Goal: Information Seeking & Learning: Check status

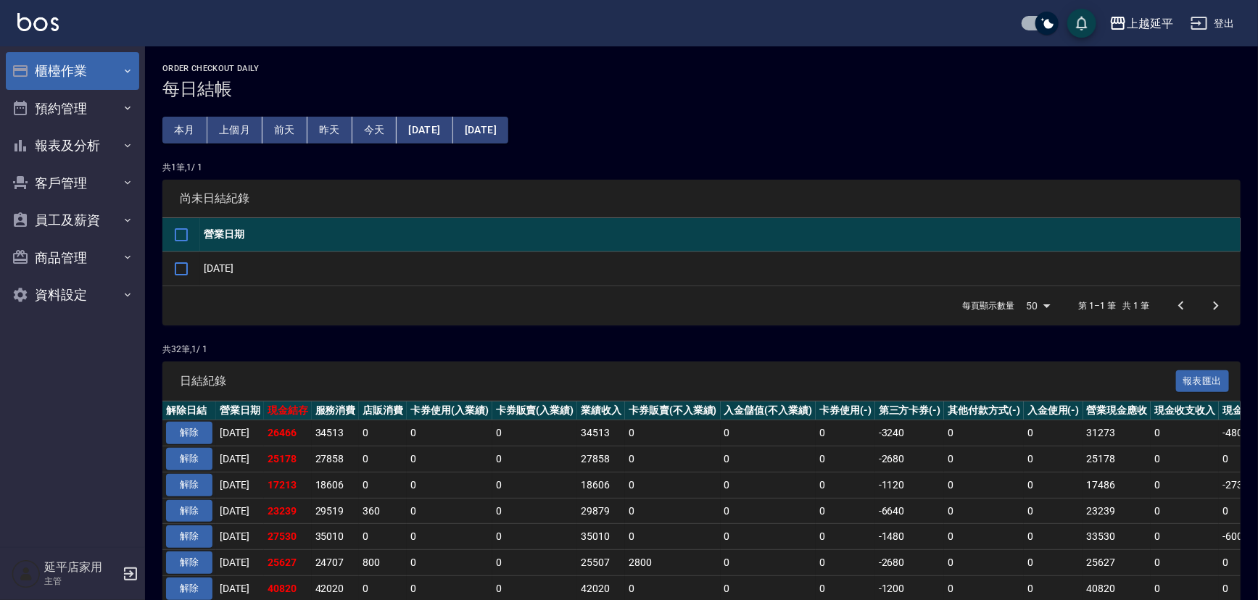
click at [96, 65] on button "櫃檯作業" at bounding box center [72, 71] width 133 height 38
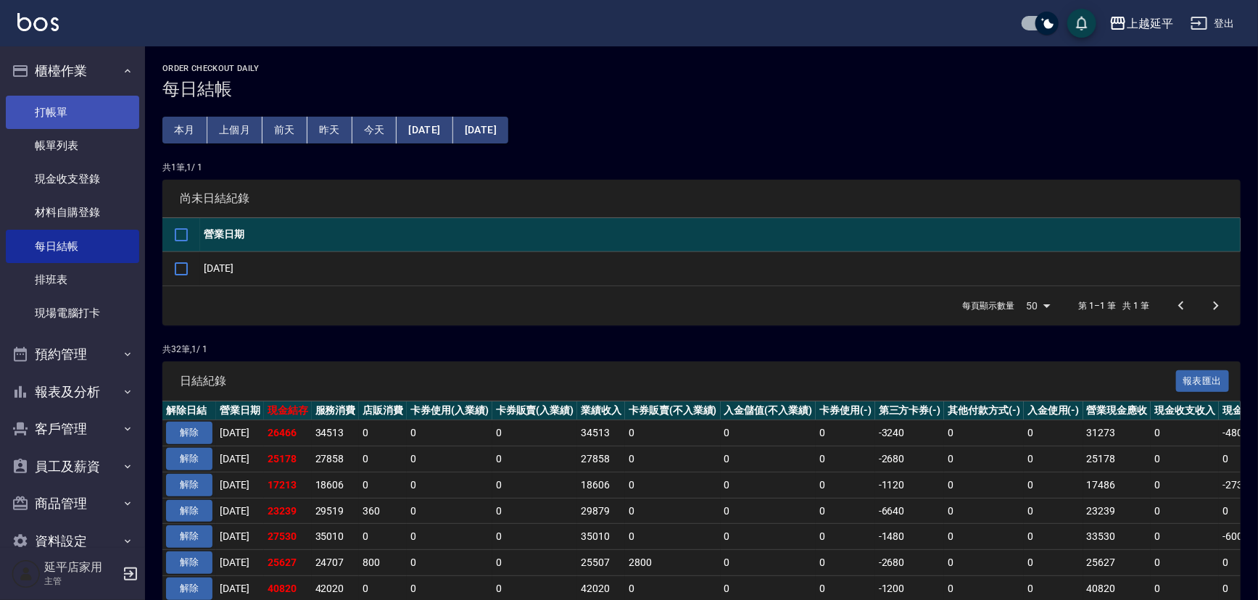
click at [78, 104] on link "打帳單" at bounding box center [72, 112] width 133 height 33
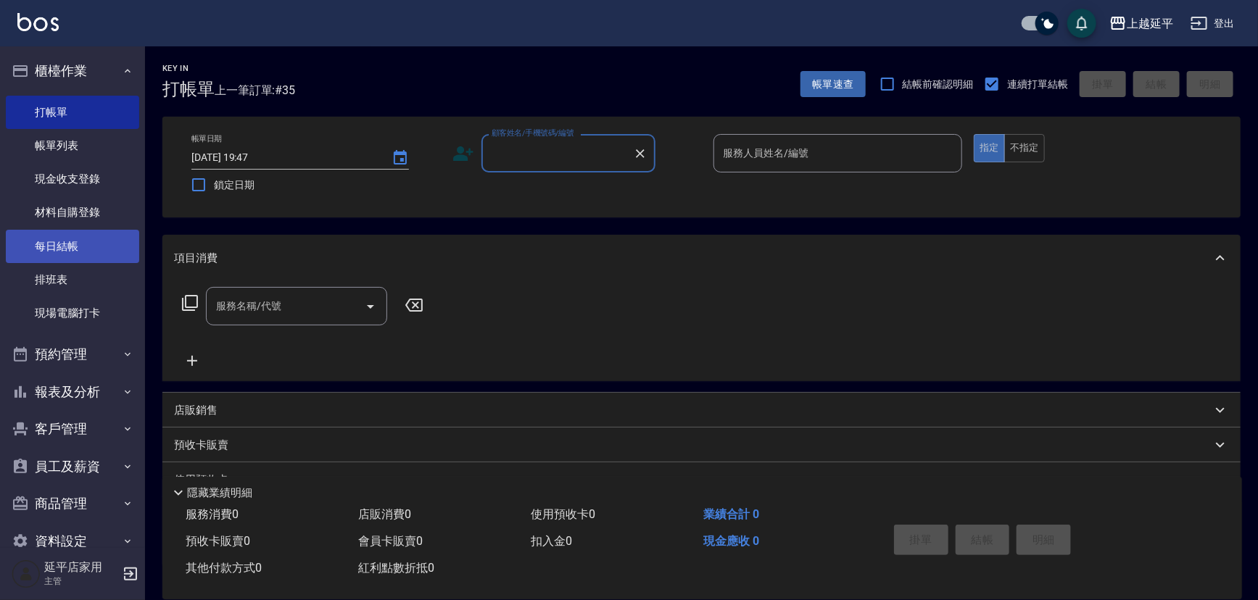
click at [103, 244] on link "每日結帳" at bounding box center [72, 246] width 133 height 33
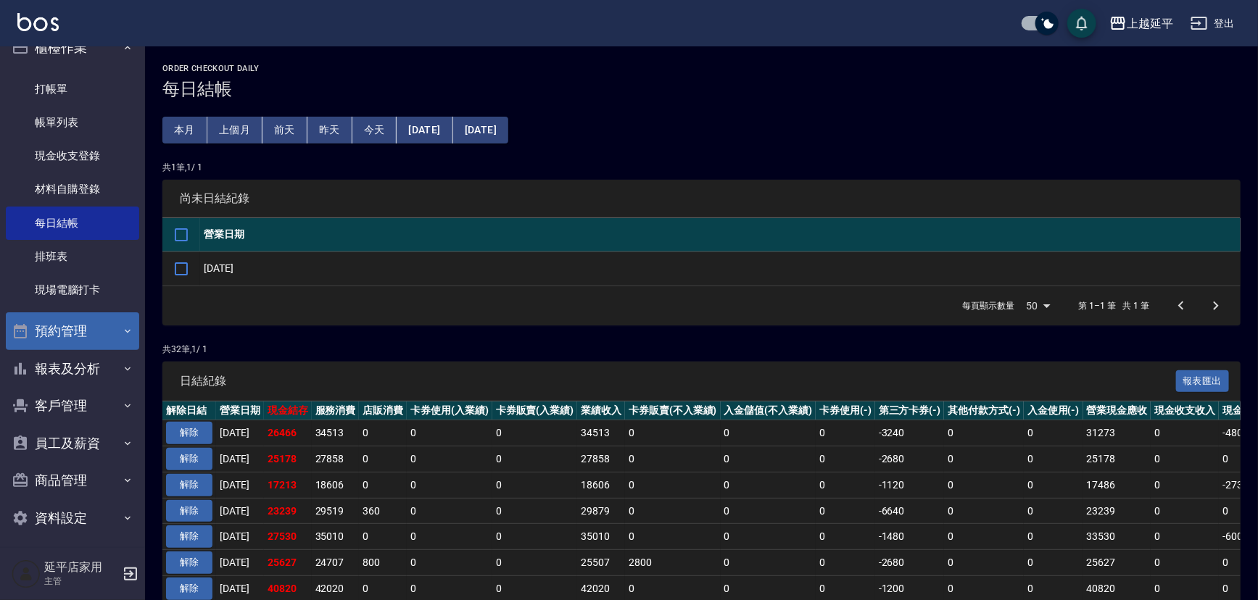
scroll to position [29, 0]
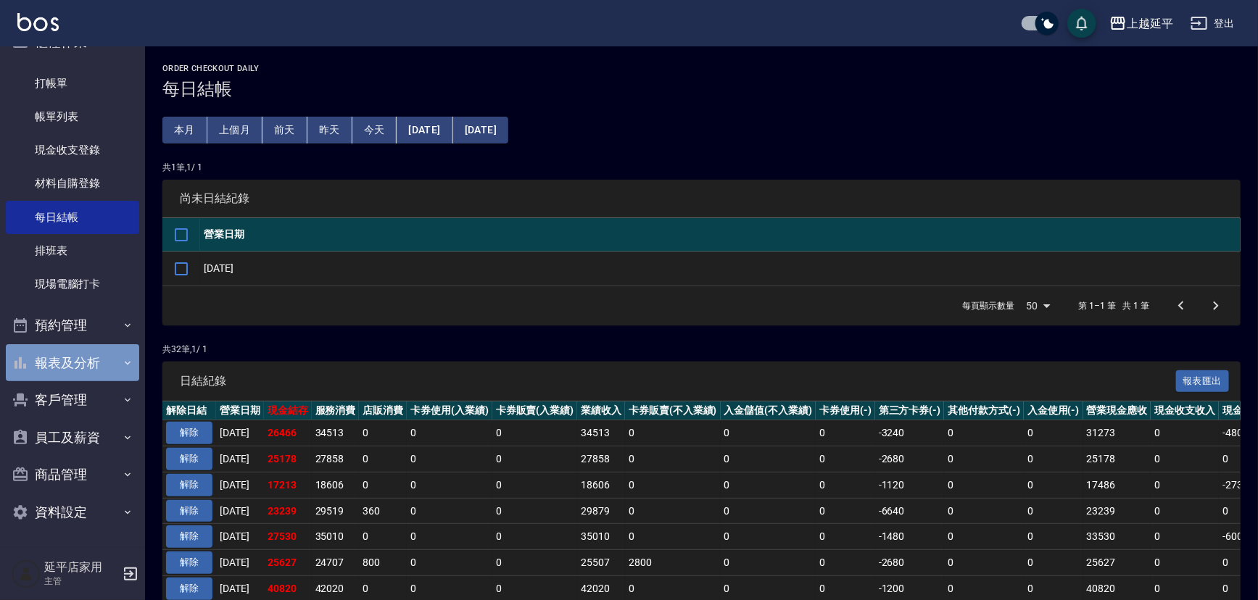
click at [102, 376] on button "報表及分析" at bounding box center [72, 363] width 133 height 38
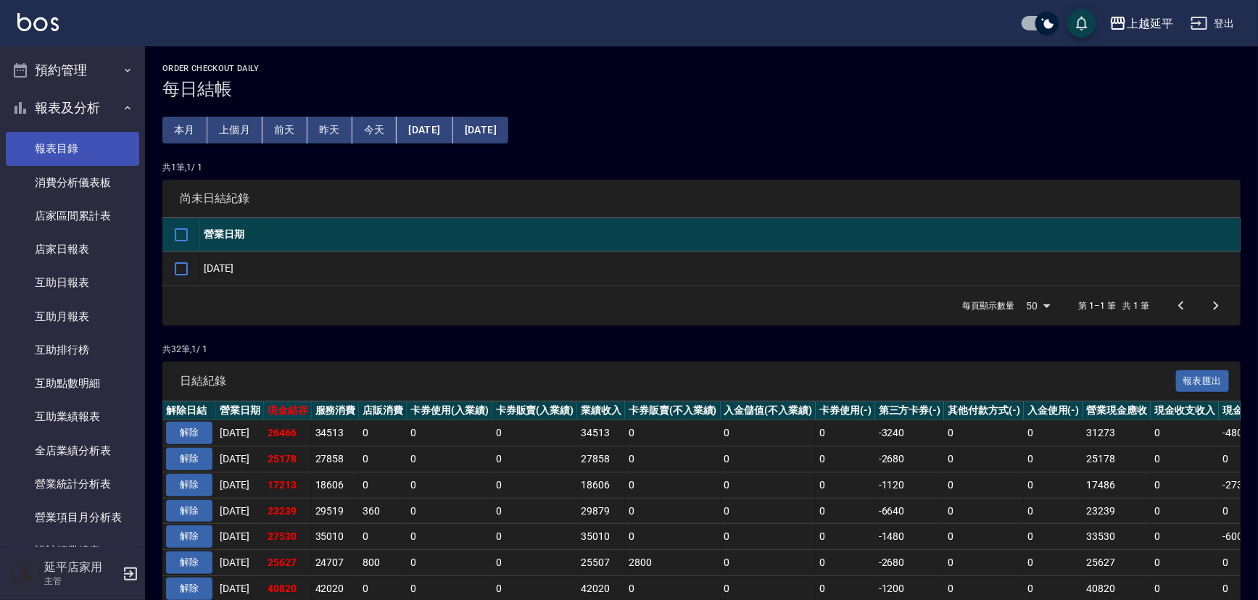
scroll to position [293, 0]
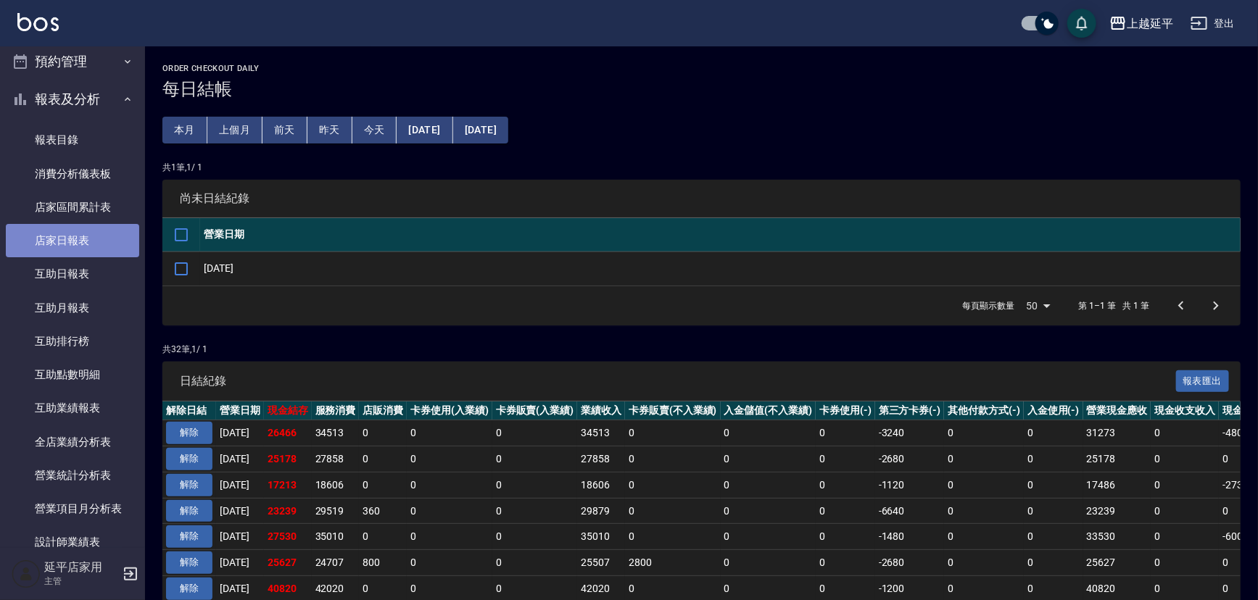
click at [102, 240] on link "店家日報表" at bounding box center [72, 240] width 133 height 33
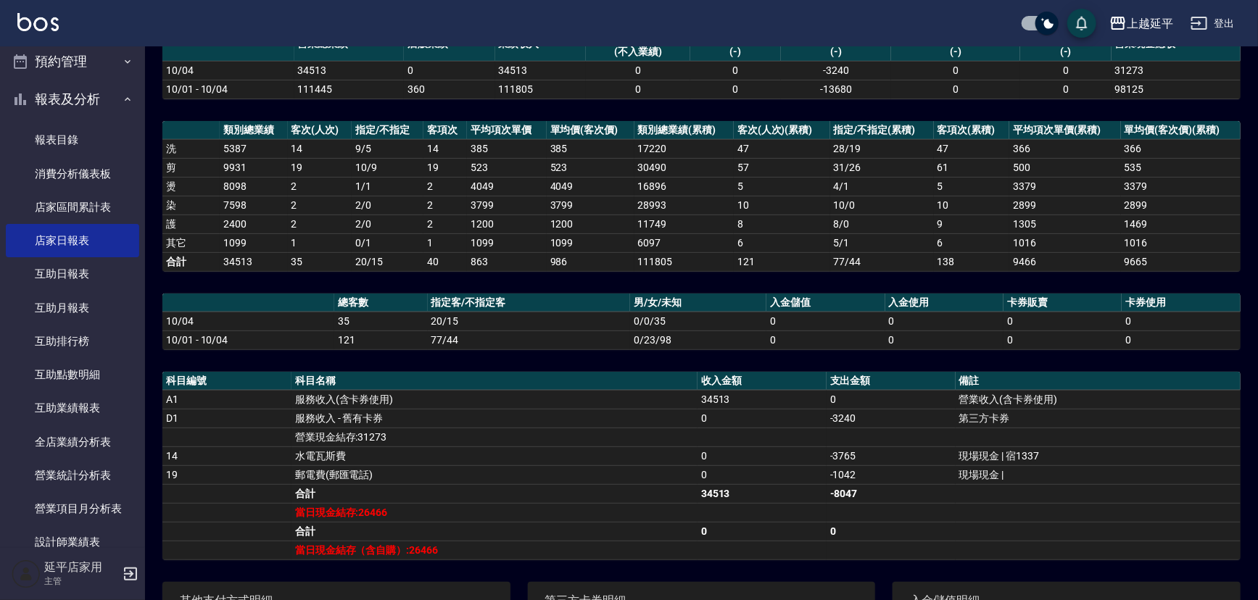
scroll to position [197, 0]
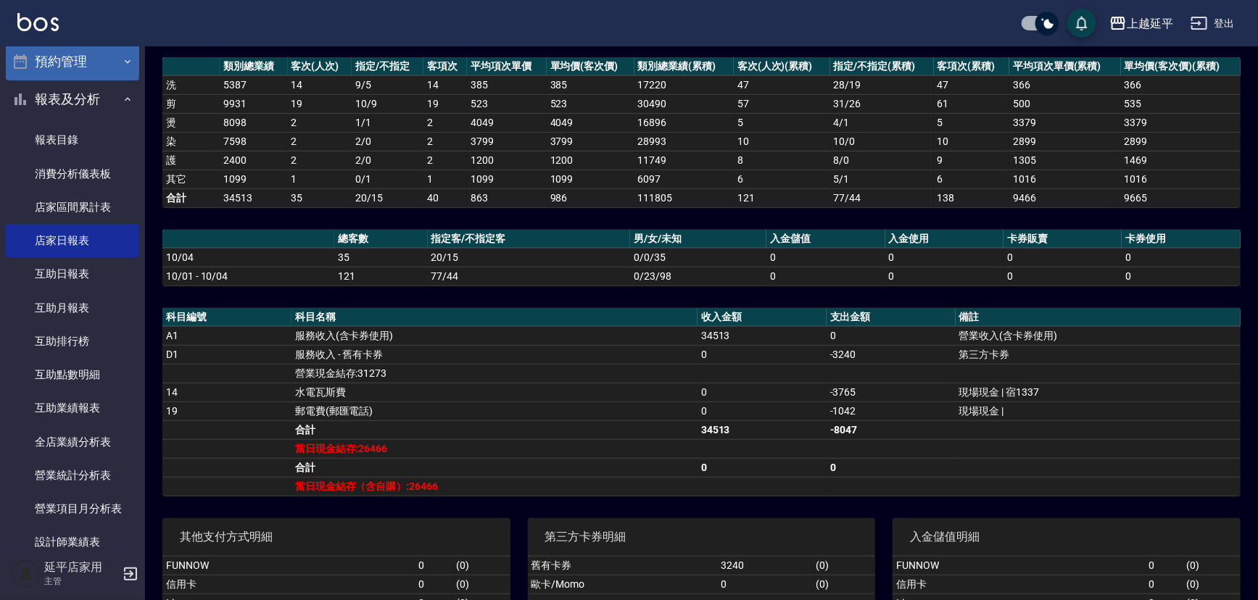
drag, startPoint x: 110, startPoint y: 64, endPoint x: 100, endPoint y: 66, distance: 9.7
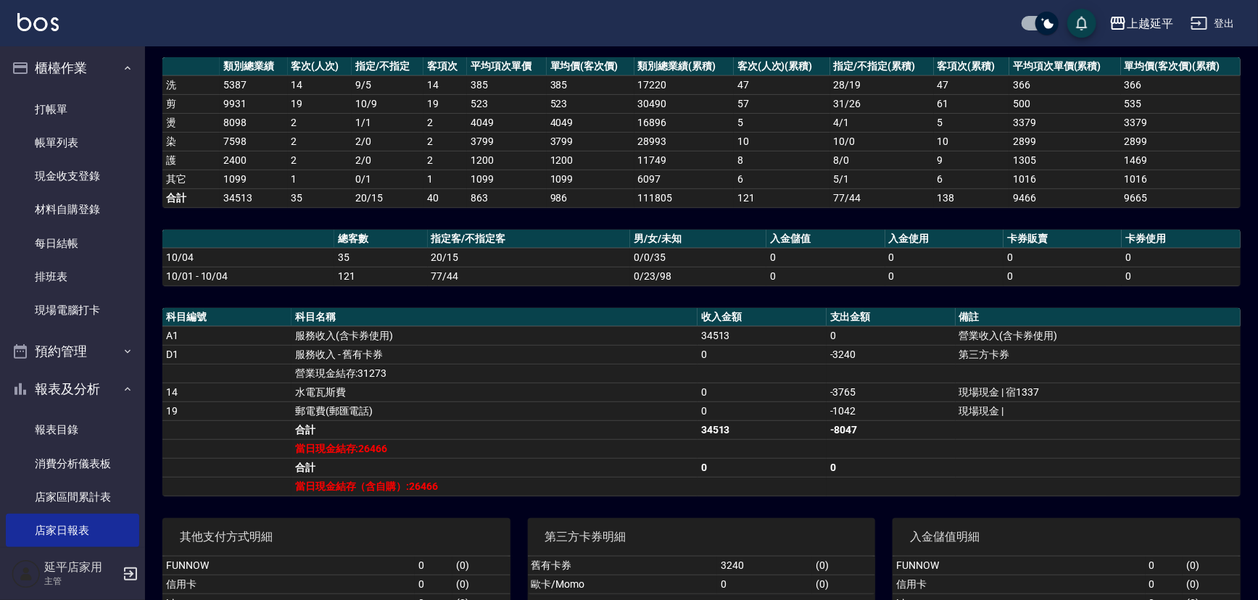
scroll to position [0, 0]
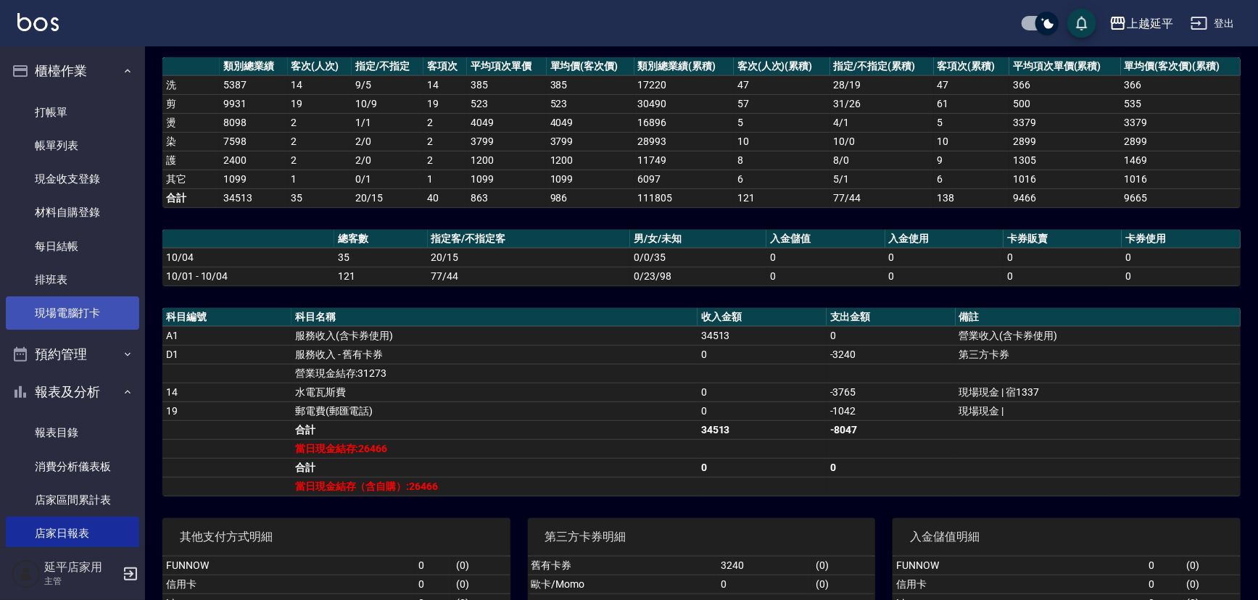
click at [91, 313] on link "現場電腦打卡" at bounding box center [72, 313] width 133 height 33
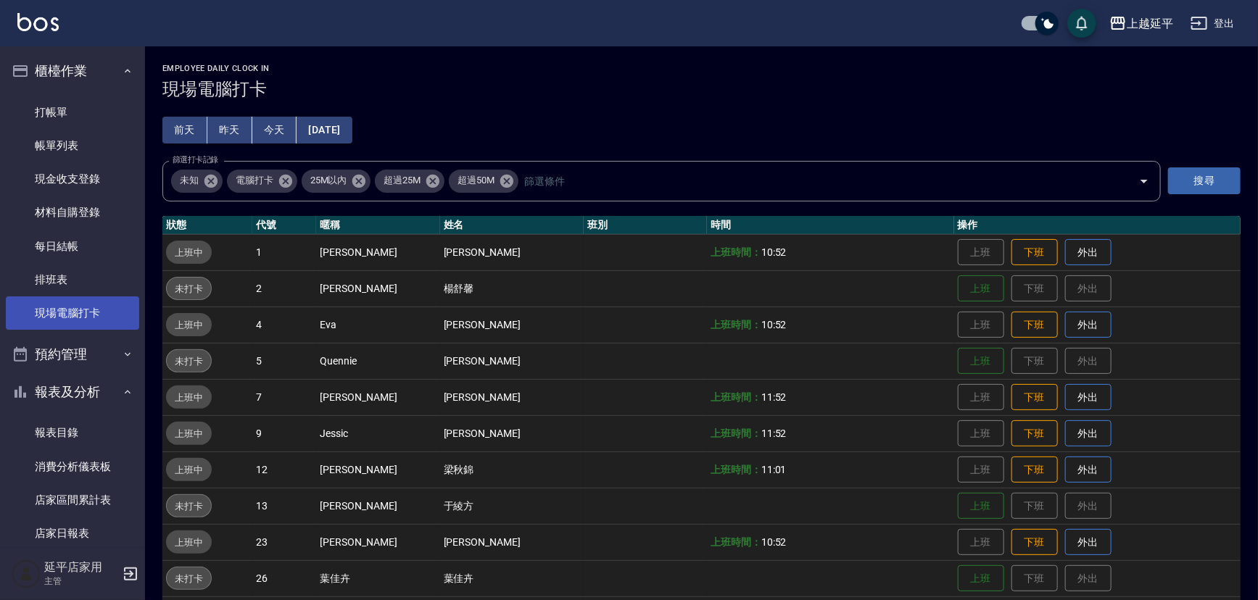
click at [6, 297] on link "現場電腦打卡" at bounding box center [72, 313] width 133 height 33
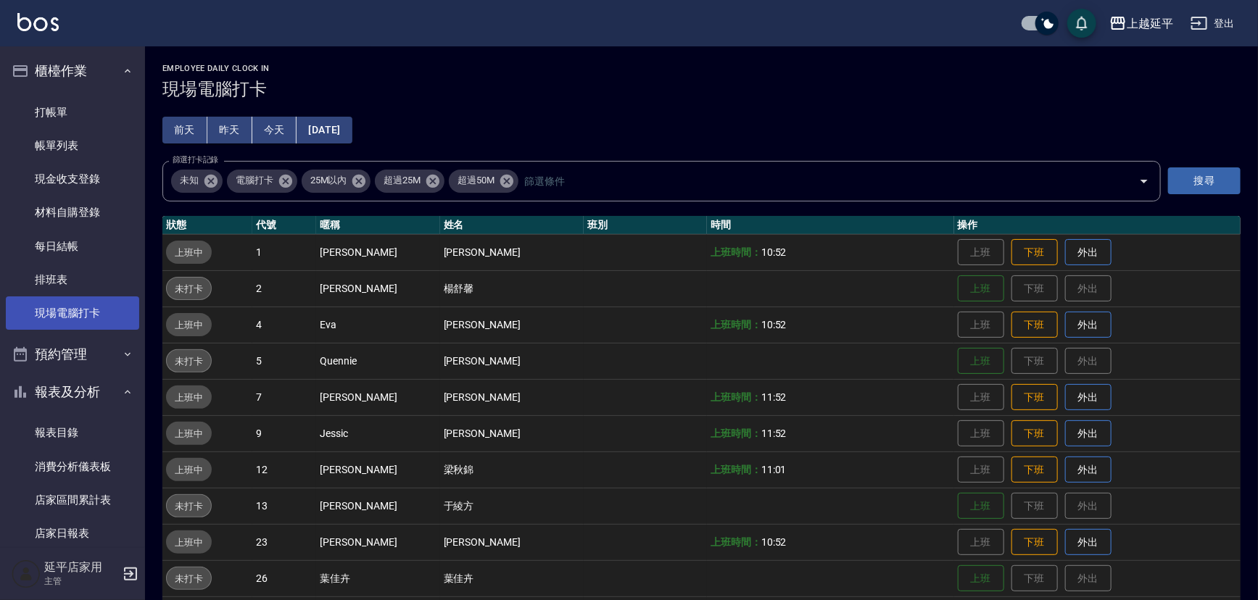
click at [6, 297] on link "現場電腦打卡" at bounding box center [72, 313] width 133 height 33
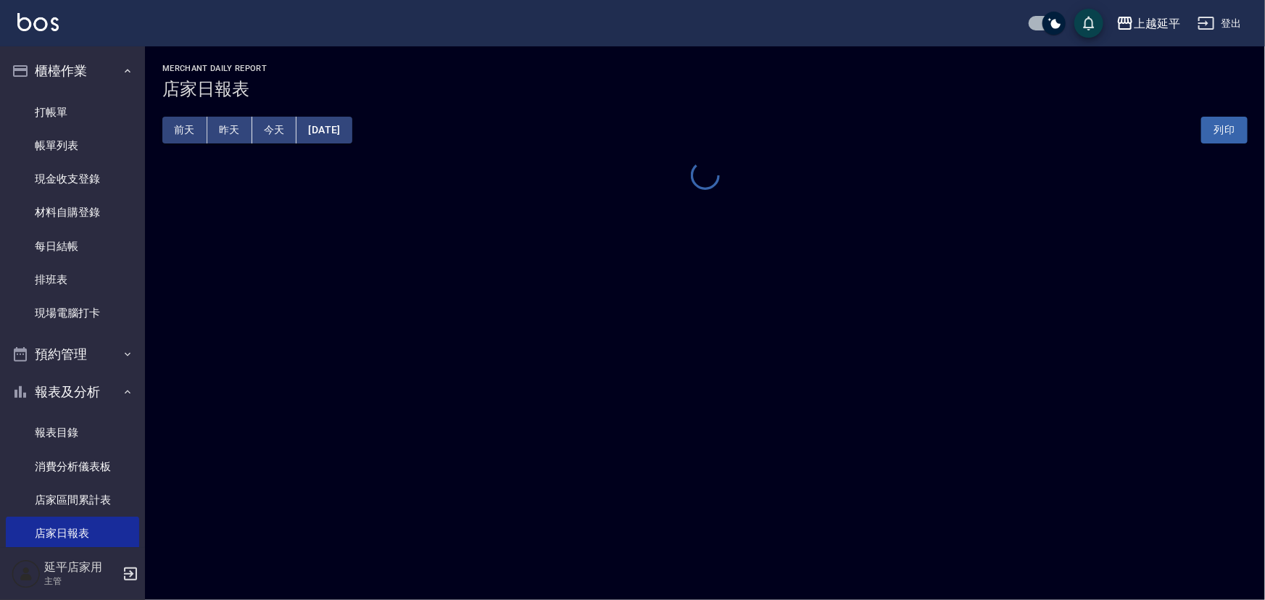
click at [6, 297] on link "現場電腦打卡" at bounding box center [72, 313] width 133 height 33
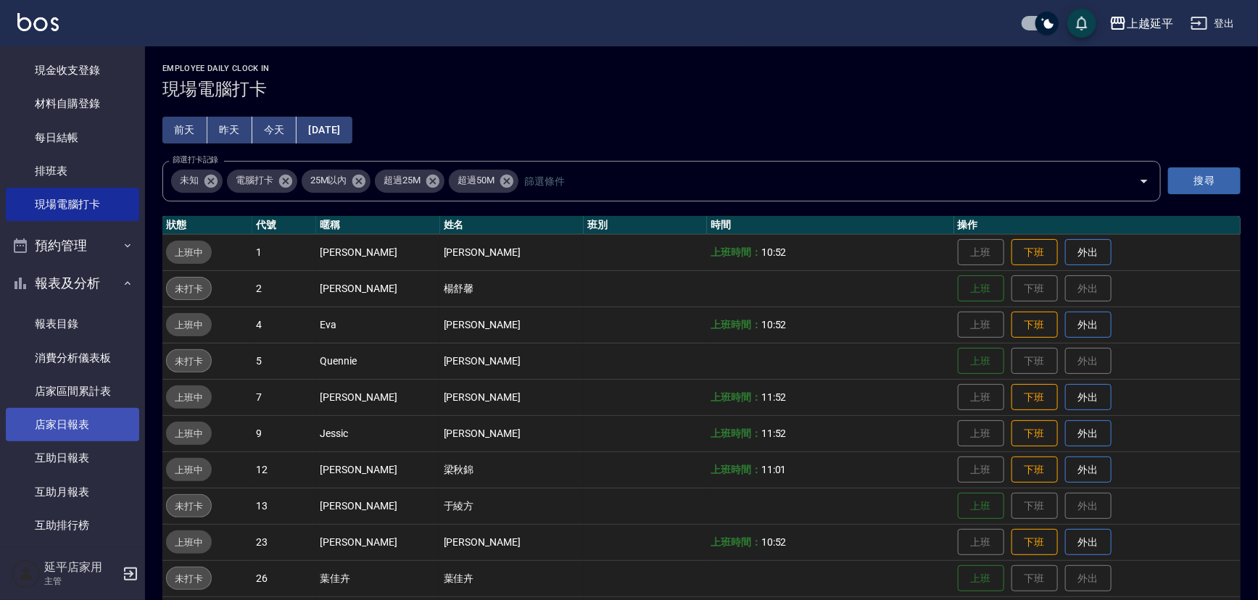
scroll to position [197, 0]
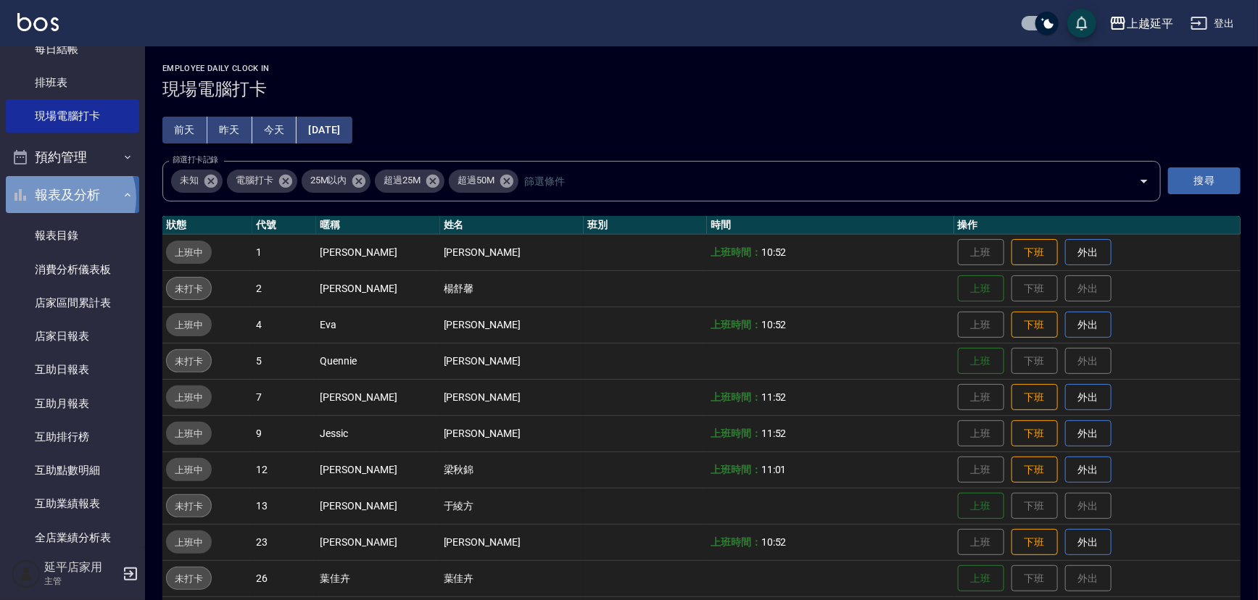
click at [65, 197] on button "報表及分析" at bounding box center [72, 195] width 133 height 38
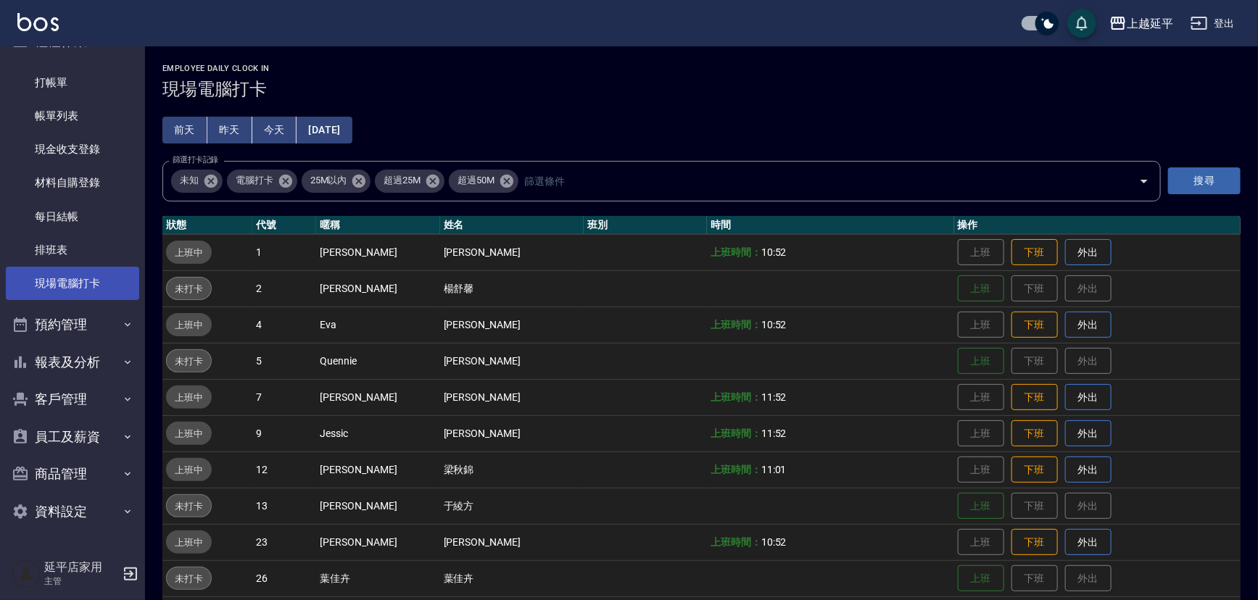
scroll to position [29, 0]
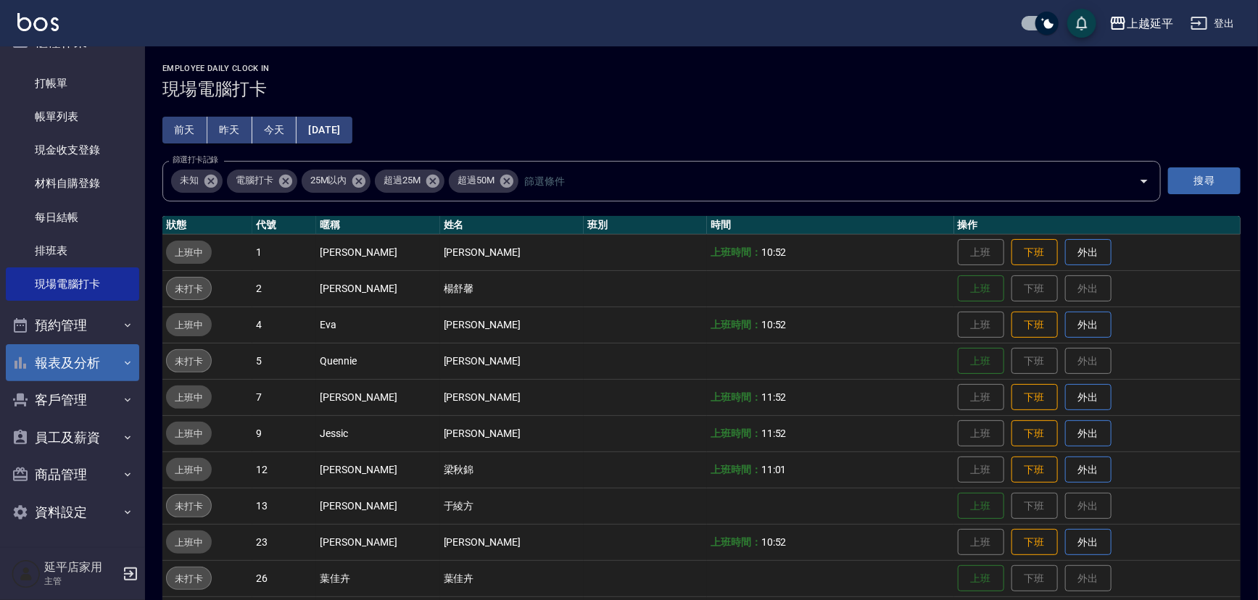
click at [73, 364] on button "報表及分析" at bounding box center [72, 363] width 133 height 38
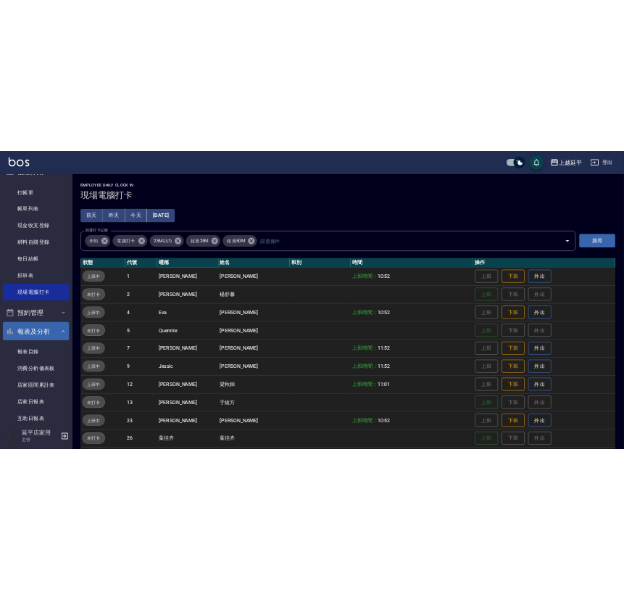
scroll to position [197, 0]
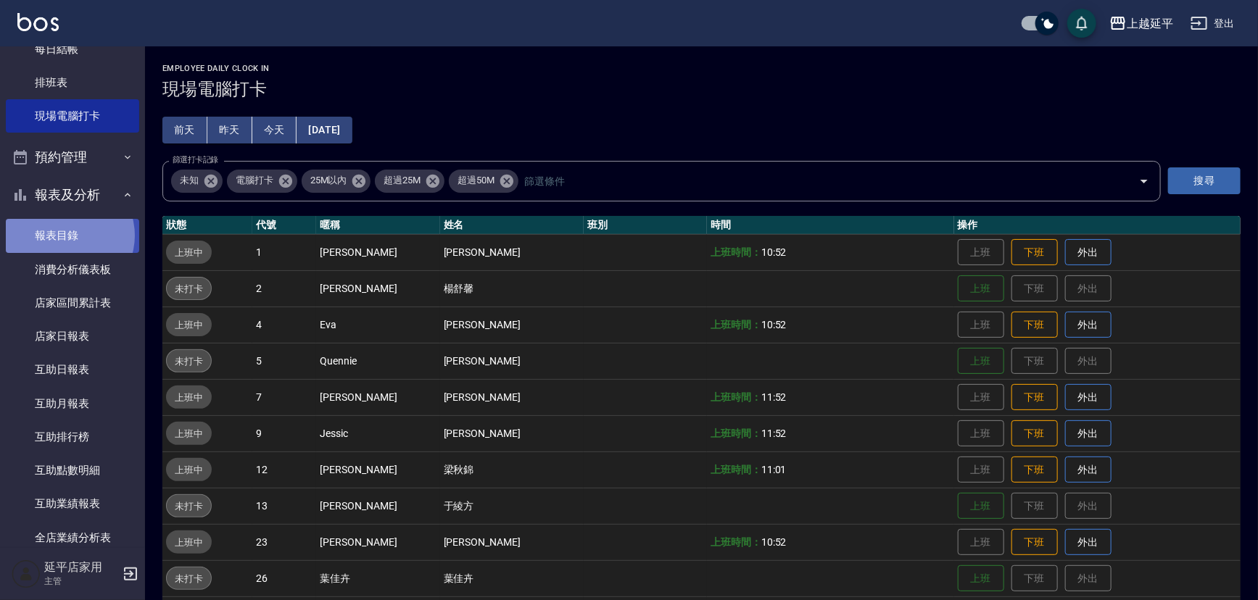
click at [65, 235] on link "報表目錄" at bounding box center [72, 235] width 133 height 33
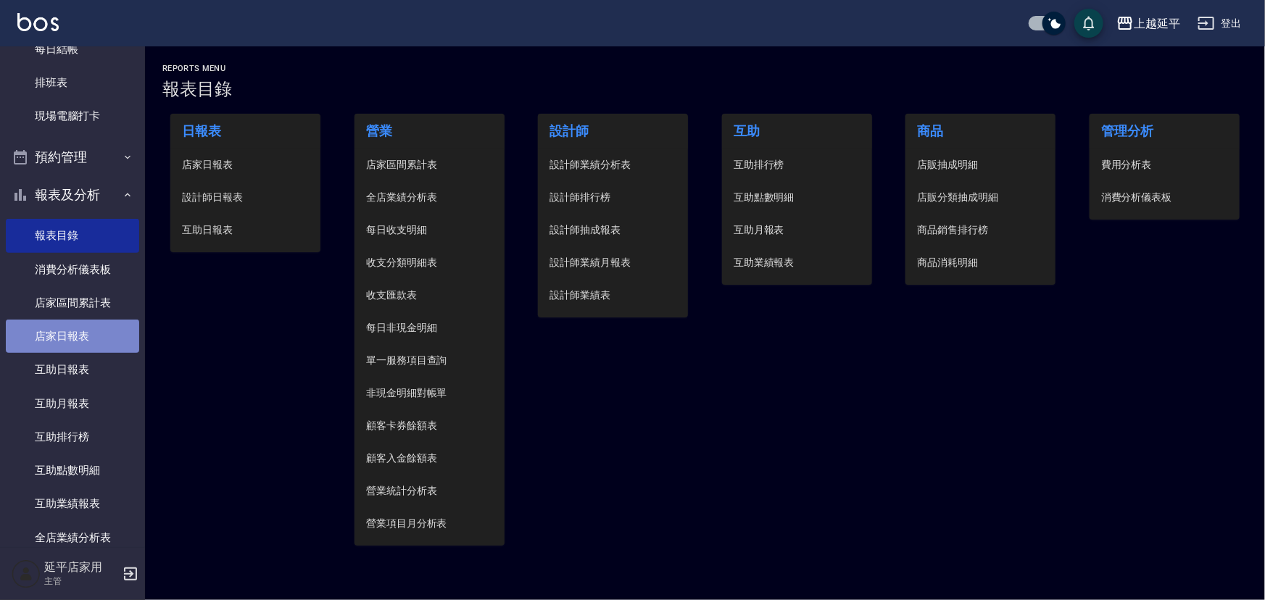
click at [73, 334] on link "店家日報表" at bounding box center [72, 336] width 133 height 33
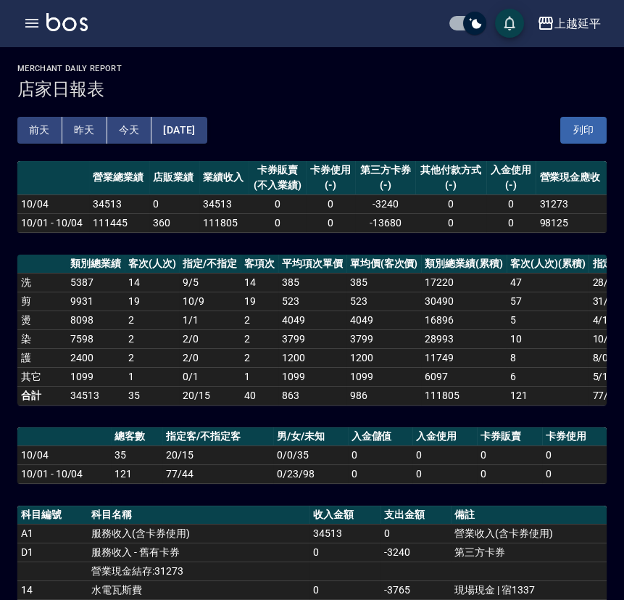
click at [207, 129] on button "[DATE]" at bounding box center [179, 130] width 55 height 27
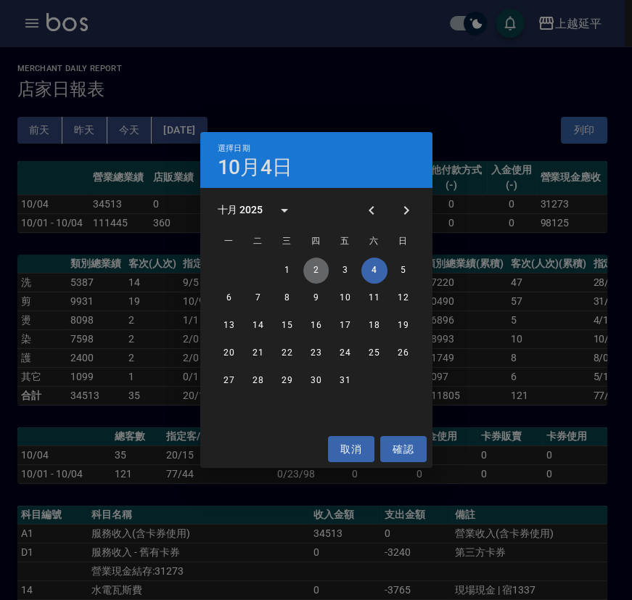
click at [312, 271] on button "2" at bounding box center [316, 270] width 26 height 26
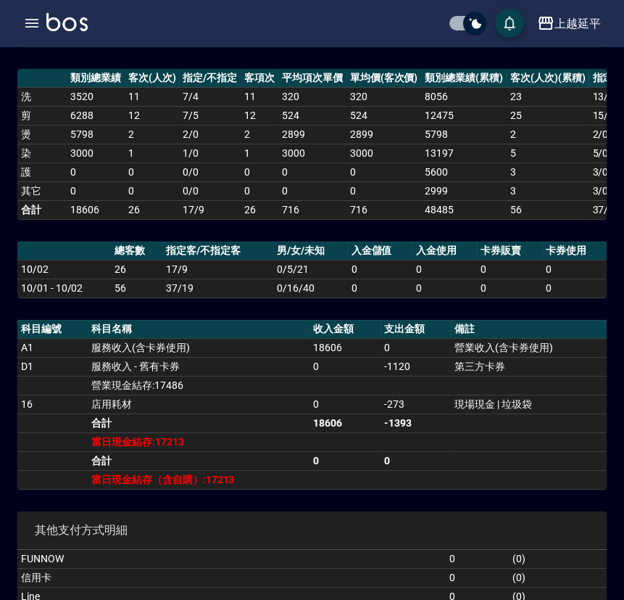
scroll to position [65, 0]
